Goal: Navigation & Orientation: Find specific page/section

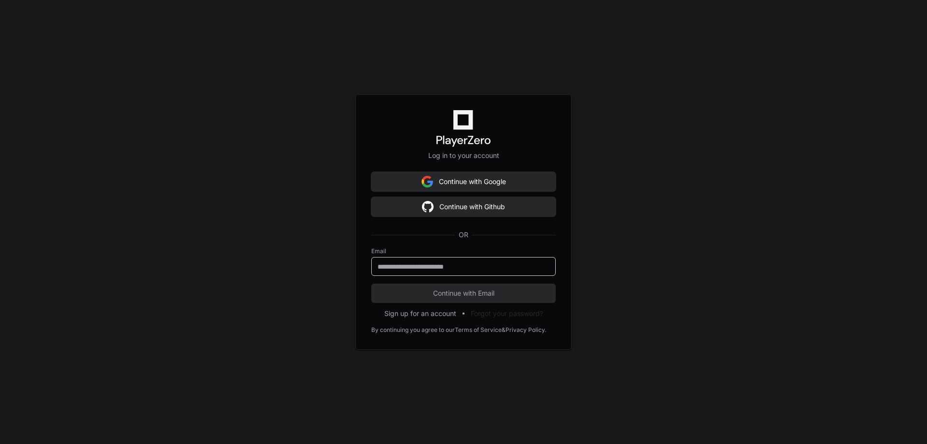
click at [426, 269] on input "email" at bounding box center [463, 267] width 172 height 10
click at [465, 268] on input "email" at bounding box center [463, 267] width 172 height 10
click at [668, 240] on div "Log in to your account Continue with Google Continue with Github OR Email Conti…" at bounding box center [463, 222] width 927 height 444
click at [414, 268] on input "email" at bounding box center [463, 267] width 172 height 10
click at [405, 263] on input "email" at bounding box center [463, 267] width 172 height 10
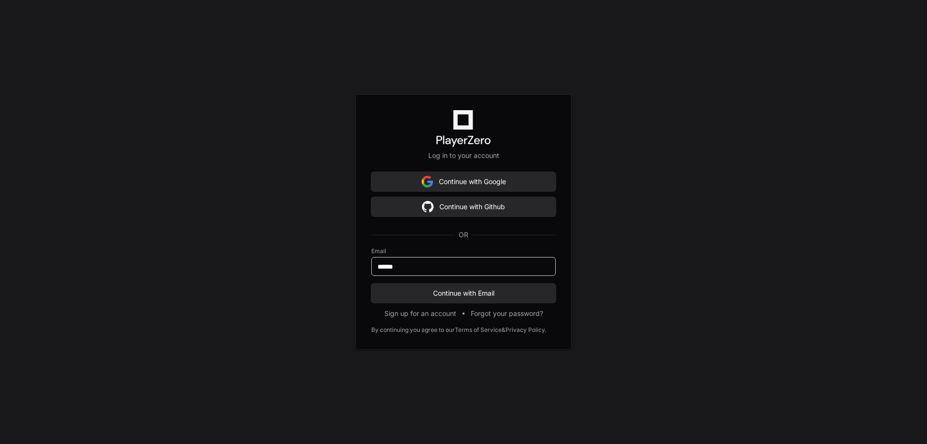
type input "**********"
click at [436, 287] on button "Continue with Email" at bounding box center [463, 292] width 184 height 19
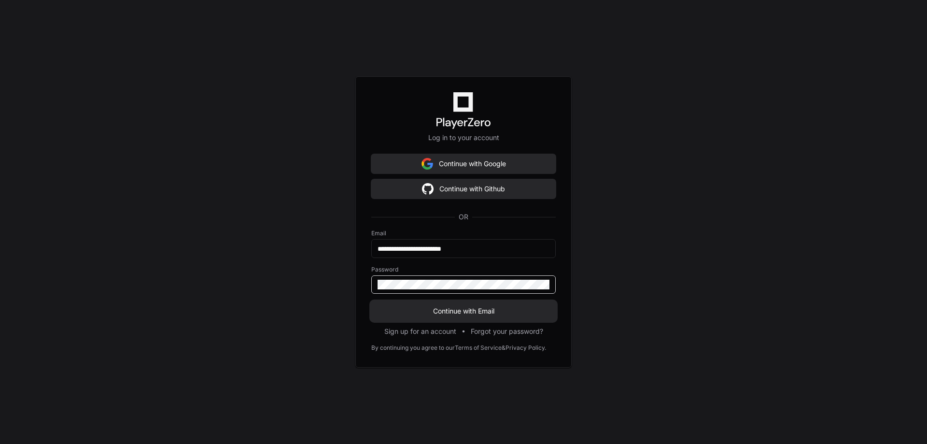
click at [371, 301] on button "Continue with Email" at bounding box center [463, 310] width 184 height 19
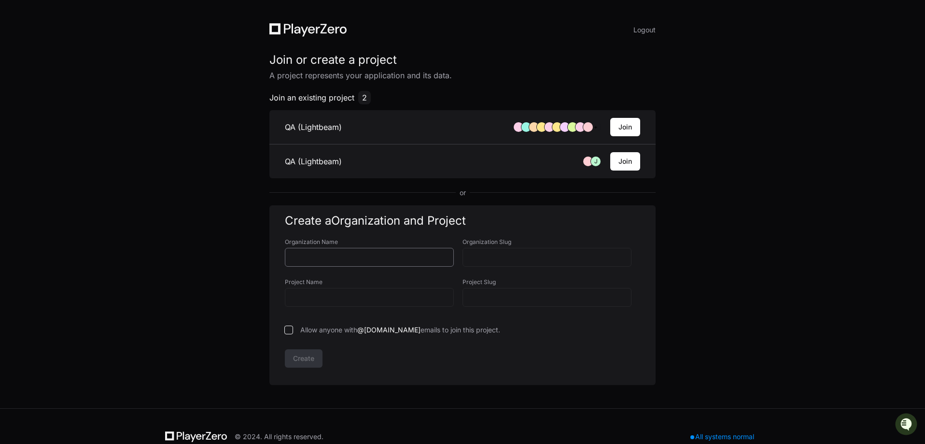
click at [412, 257] on input "Organization Name" at bounding box center [369, 257] width 156 height 10
click at [621, 124] on button "Join" at bounding box center [625, 127] width 30 height 18
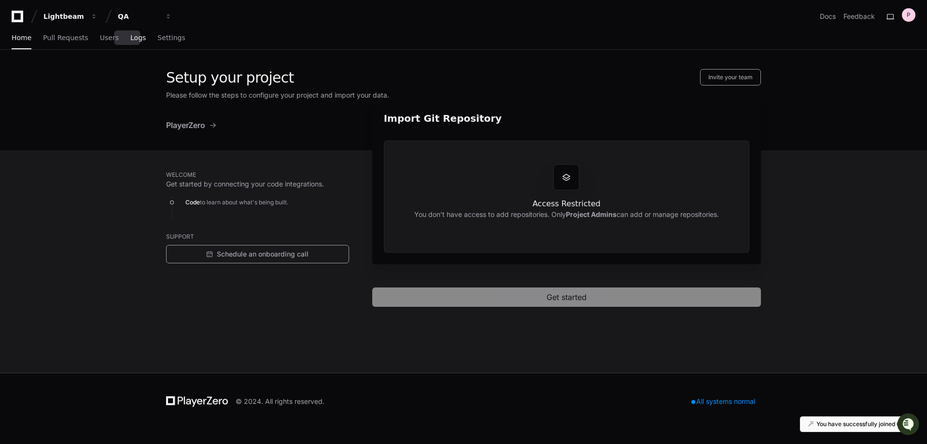
click at [130, 37] on span "Logs" at bounding box center [137, 38] width 15 height 6
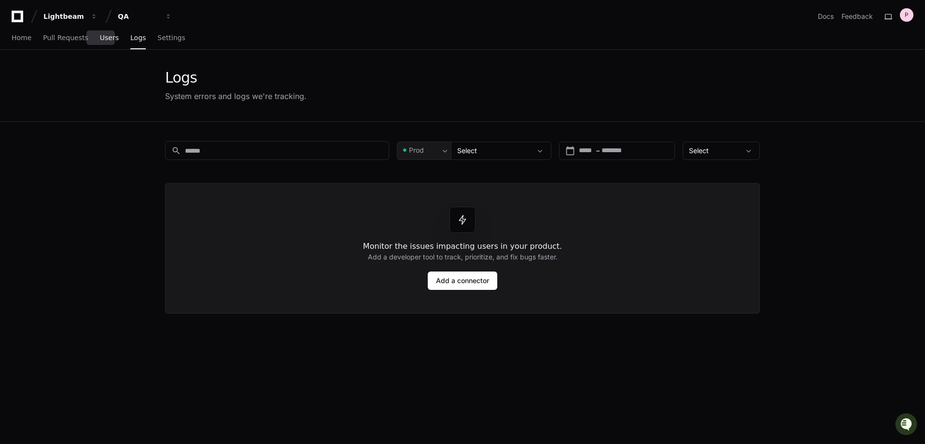
click at [107, 38] on span "Users" at bounding box center [109, 38] width 19 height 6
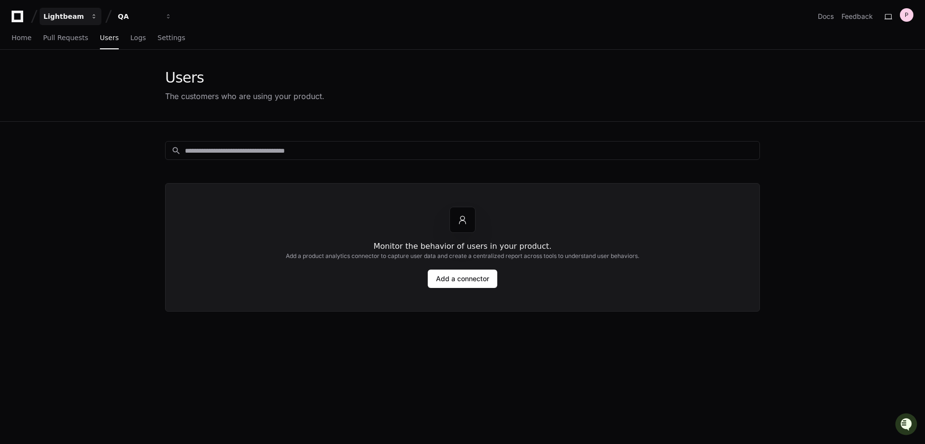
click at [57, 15] on div "Lightbeam" at bounding box center [64, 17] width 42 height 10
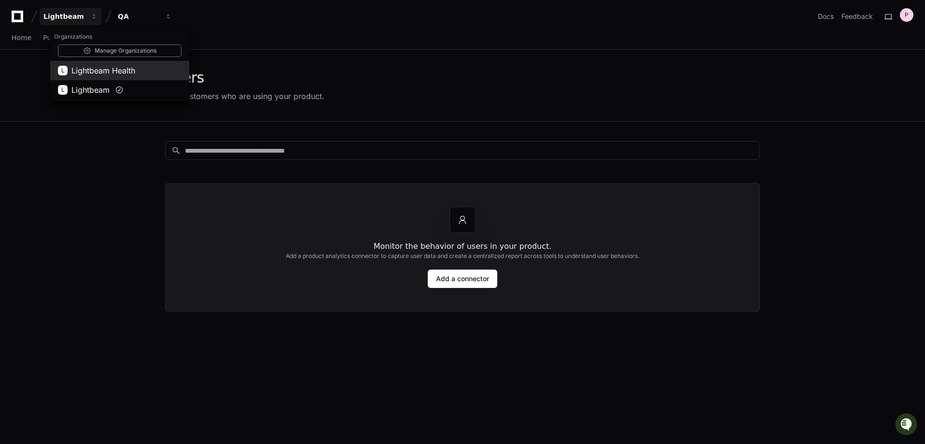
click at [88, 73] on span "Lightbeam Health" at bounding box center [103, 71] width 64 height 12
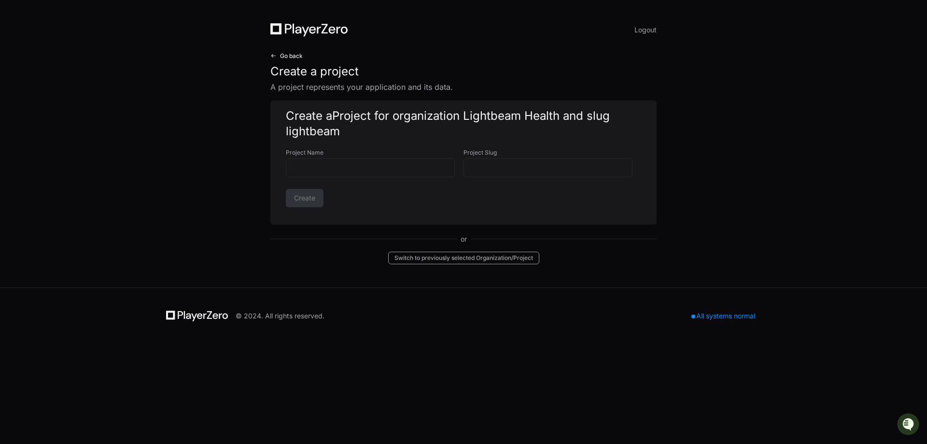
click at [284, 54] on span "Go back" at bounding box center [291, 56] width 23 height 8
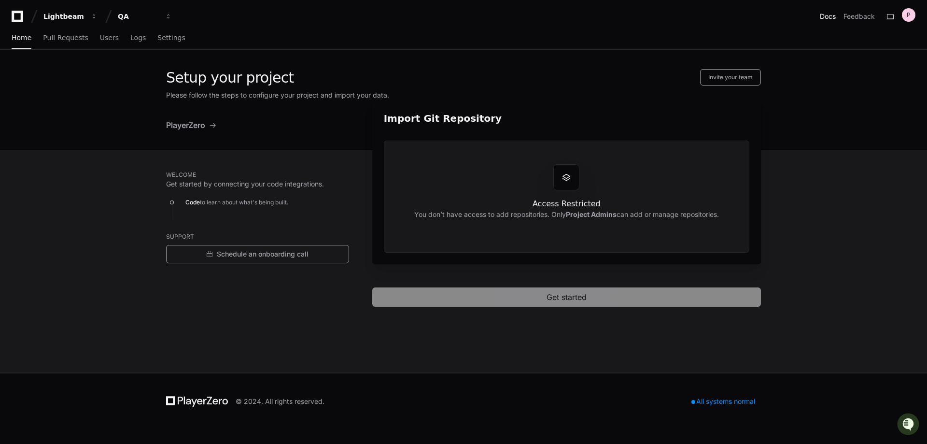
click at [828, 16] on link "Docs" at bounding box center [828, 17] width 16 height 10
click at [912, 14] on div "P" at bounding box center [909, 15] width 14 height 14
click at [68, 14] on div "Lightbeam" at bounding box center [64, 17] width 42 height 10
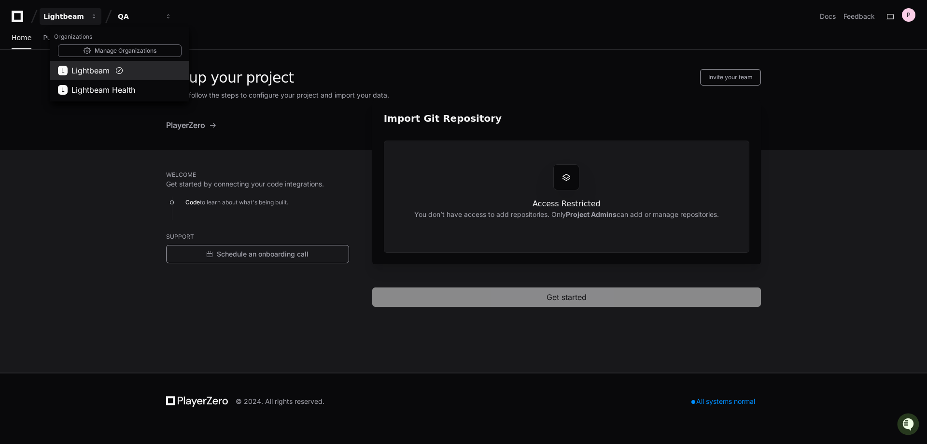
click at [89, 68] on span "Lightbeam" at bounding box center [90, 71] width 38 height 12
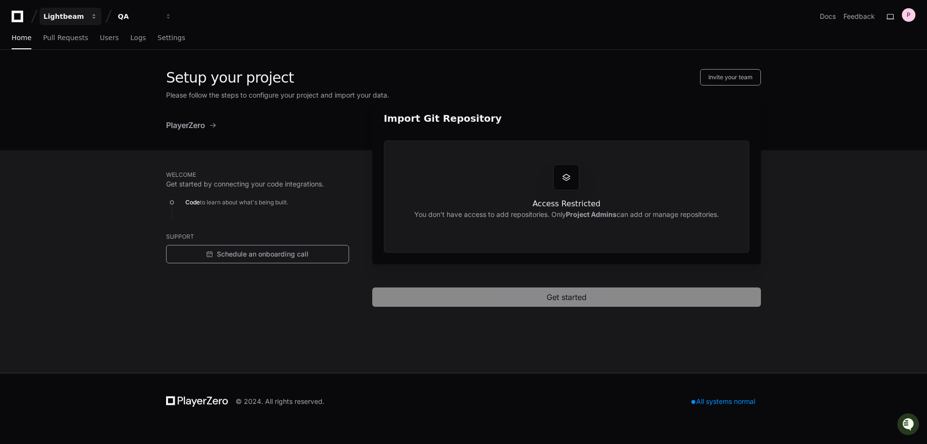
click at [73, 17] on div "Lightbeam" at bounding box center [64, 17] width 42 height 10
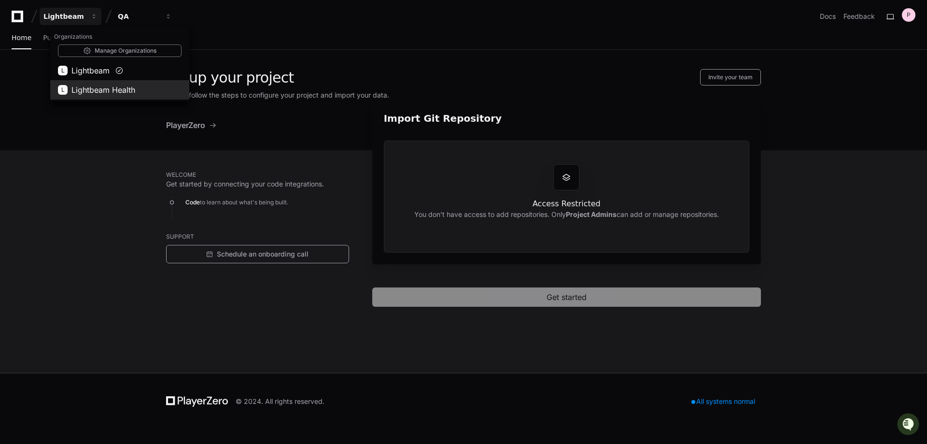
click at [89, 90] on span "Lightbeam Health" at bounding box center [103, 90] width 64 height 12
